Goal: Information Seeking & Learning: Learn about a topic

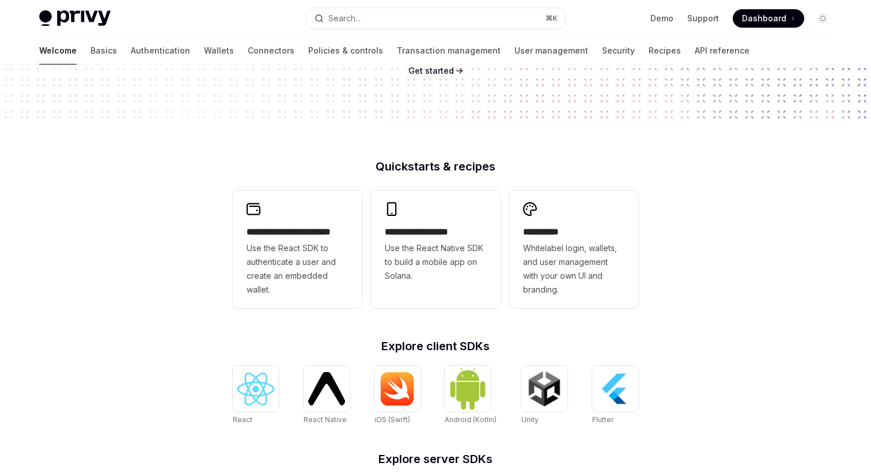
scroll to position [226, 0]
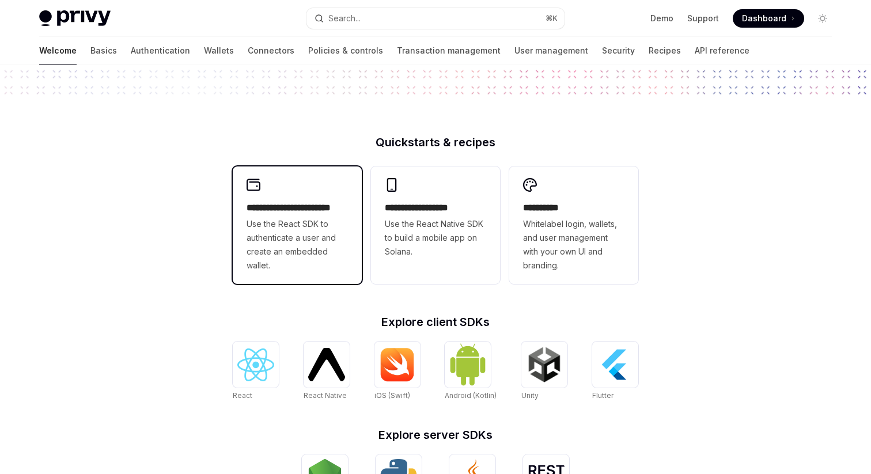
click at [329, 224] on span "Use the React SDK to authenticate a user and create an embedded wallet." at bounding box center [297, 244] width 101 height 55
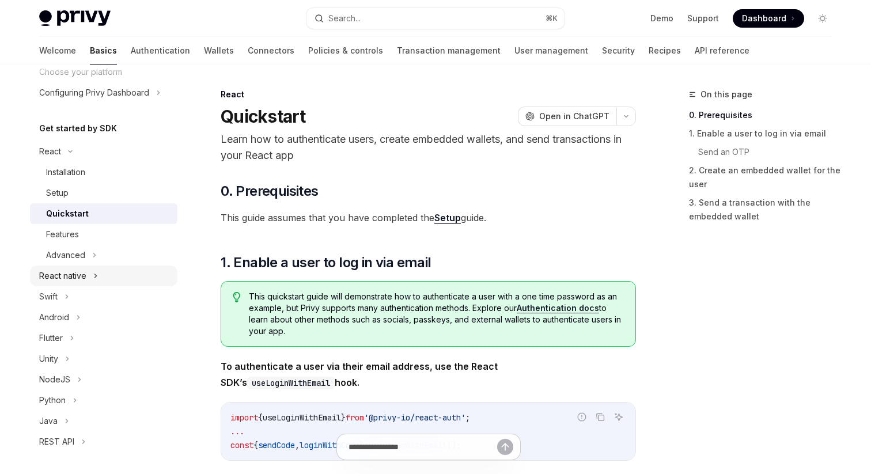
scroll to position [82, 0]
click at [101, 231] on div "Features" at bounding box center [108, 235] width 124 height 14
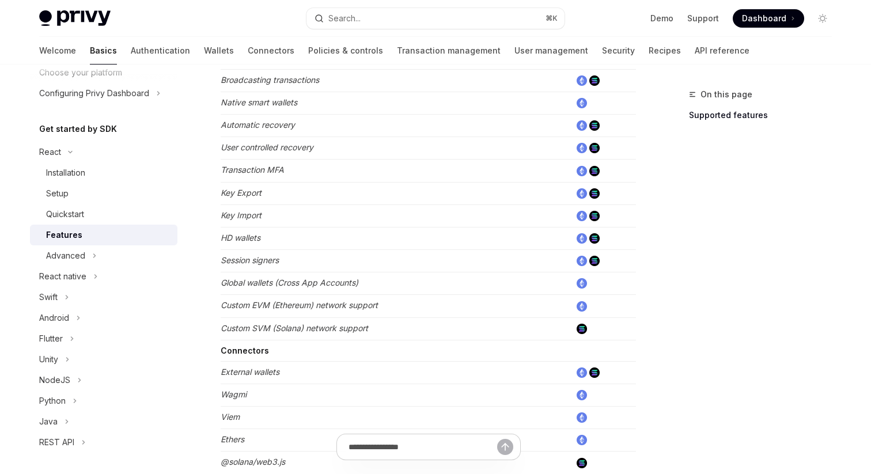
scroll to position [491, 0]
click at [277, 169] on em "Transaction MFA" at bounding box center [252, 170] width 63 height 10
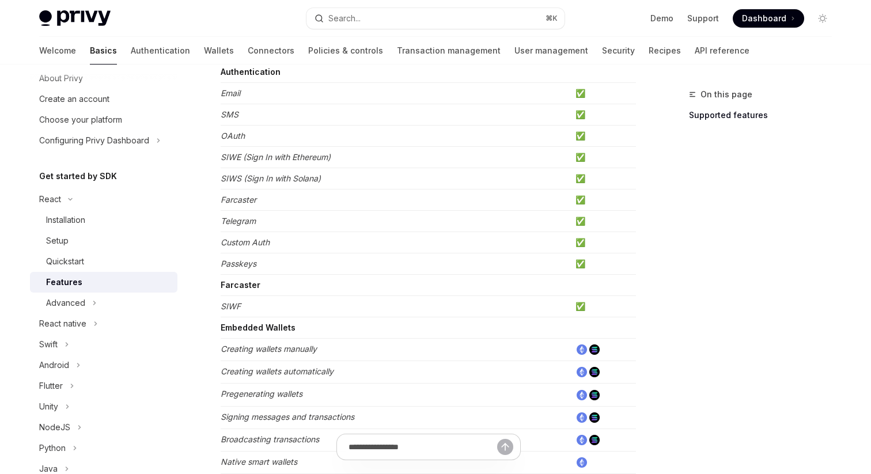
scroll to position [32, 0]
click at [74, 301] on div "Advanced" at bounding box center [65, 305] width 39 height 14
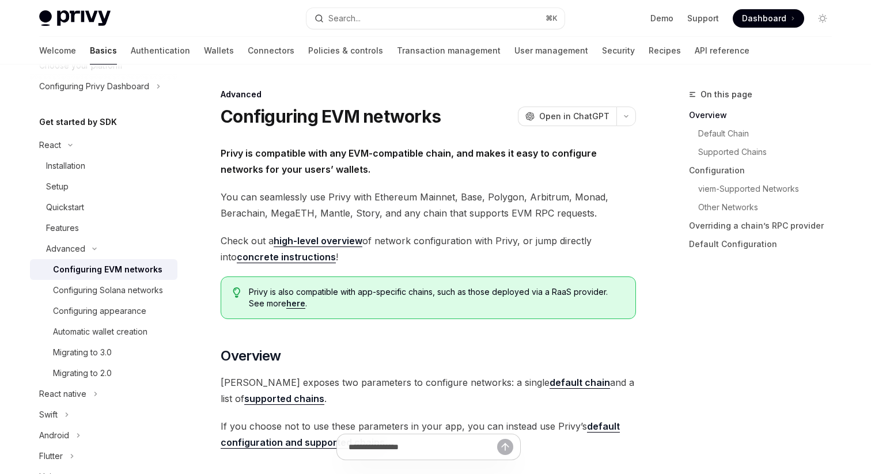
scroll to position [74, 0]
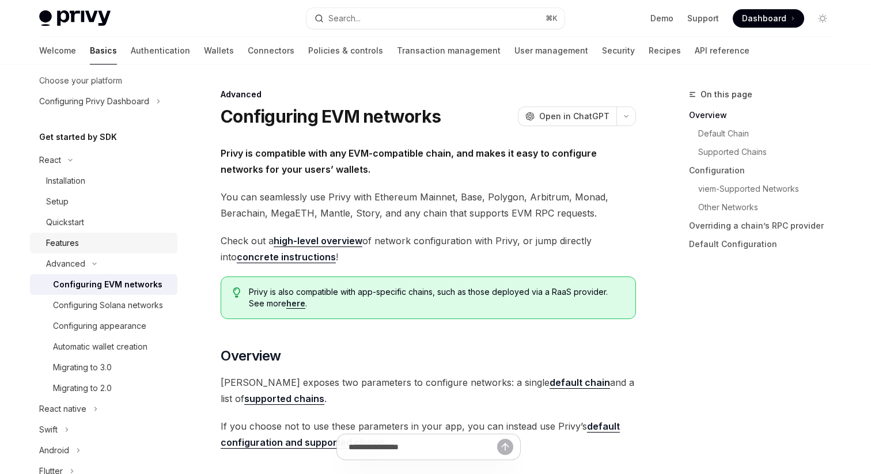
click at [67, 237] on div "Features" at bounding box center [62, 243] width 33 height 14
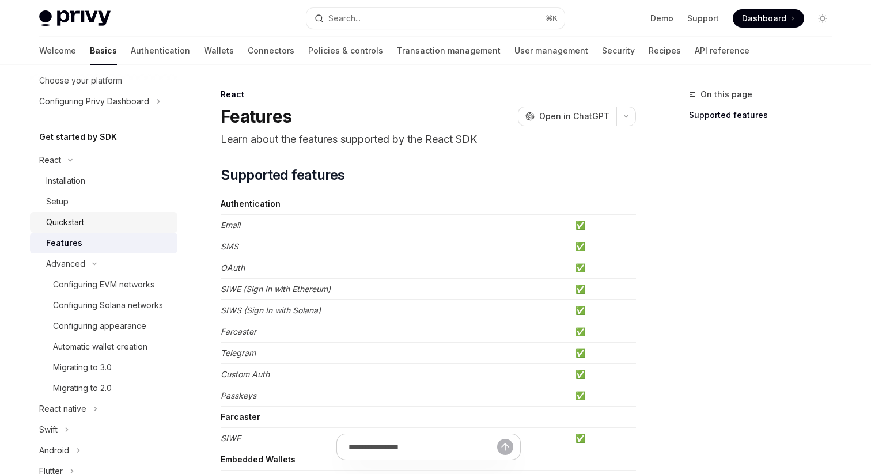
click at [88, 231] on link "Quickstart" at bounding box center [103, 222] width 147 height 21
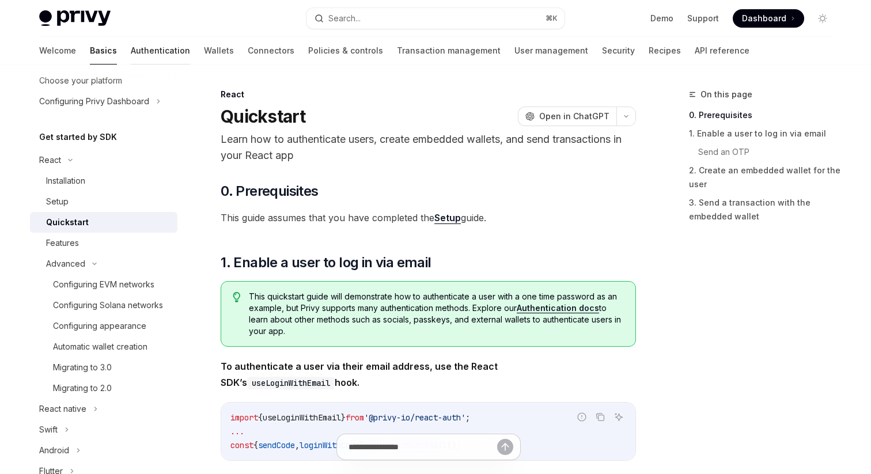
click at [131, 52] on link "Authentication" at bounding box center [160, 51] width 59 height 28
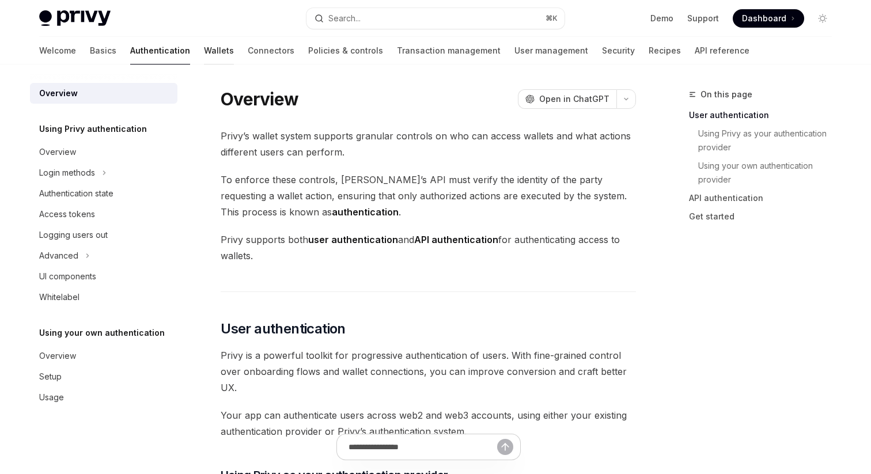
click at [204, 52] on link "Wallets" at bounding box center [219, 51] width 30 height 28
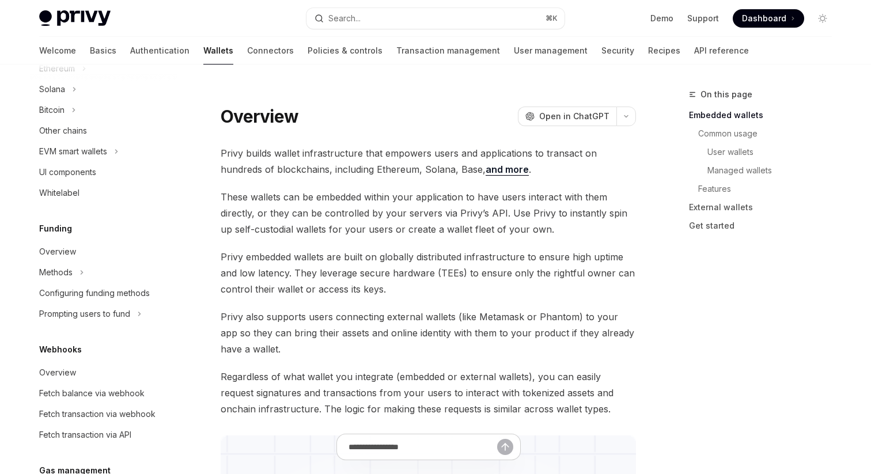
scroll to position [284, 0]
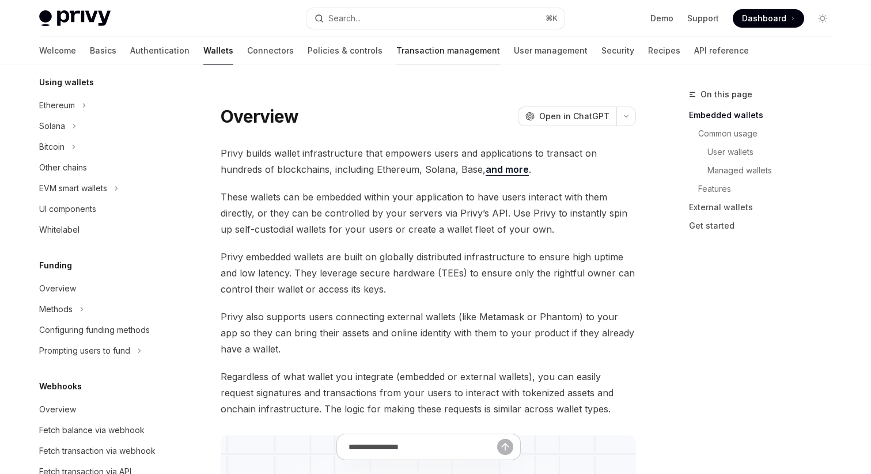
click at [396, 51] on link "Transaction management" at bounding box center [448, 51] width 104 height 28
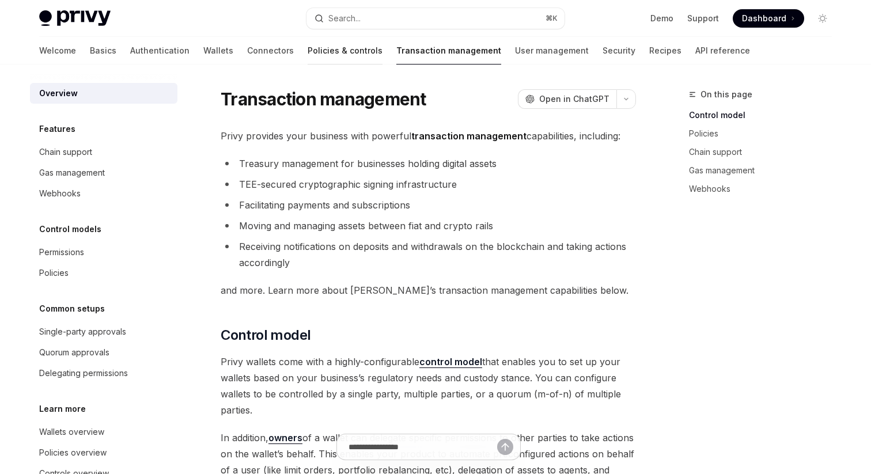
click at [308, 47] on link "Policies & controls" at bounding box center [345, 51] width 75 height 28
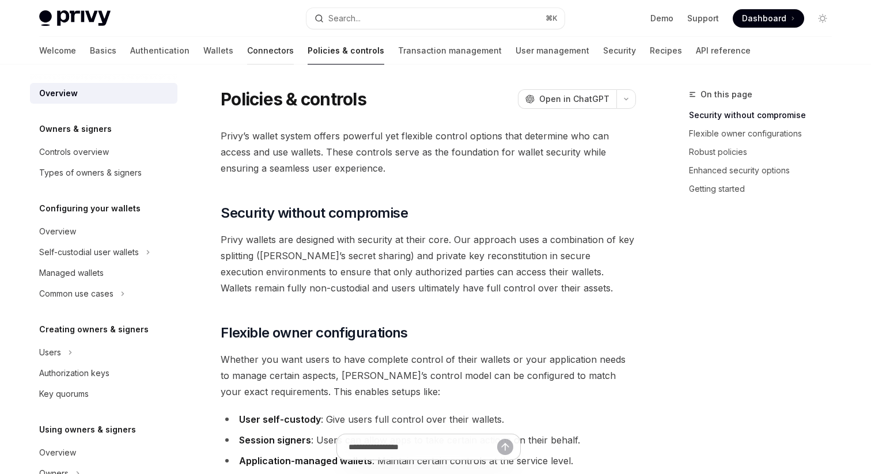
click at [247, 47] on link "Connectors" at bounding box center [270, 51] width 47 height 28
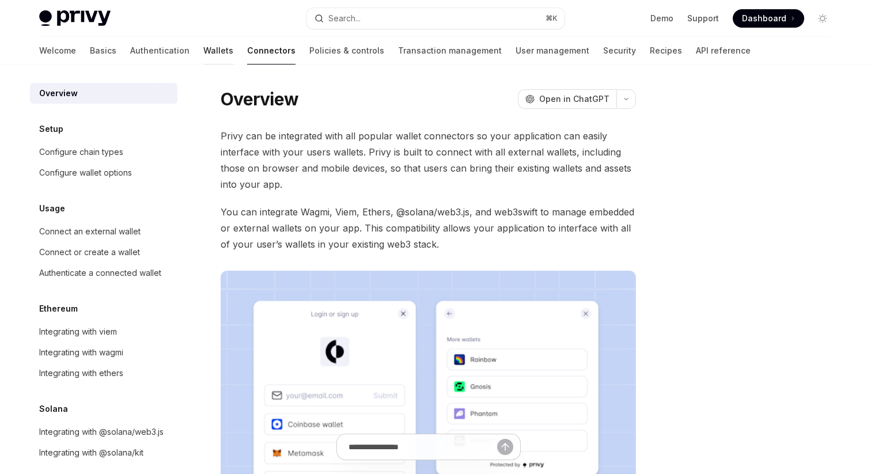
click at [203, 48] on link "Wallets" at bounding box center [218, 51] width 30 height 28
type textarea "*"
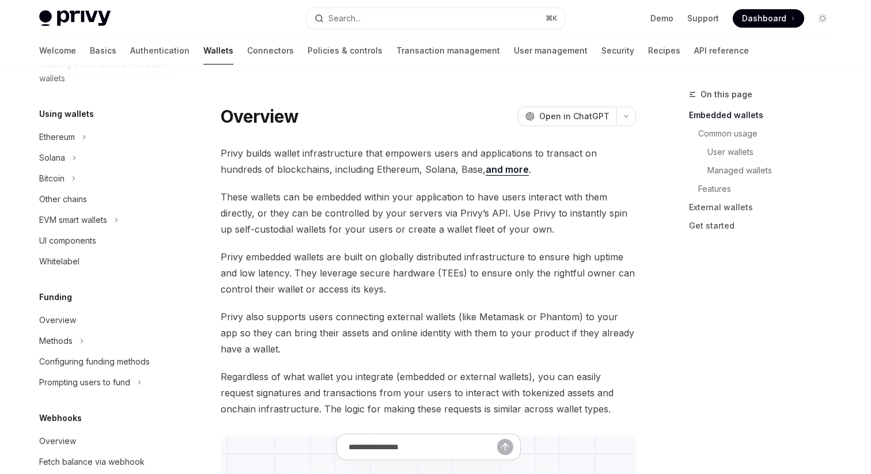
scroll to position [254, 0]
